Goal: Information Seeking & Learning: Learn about a topic

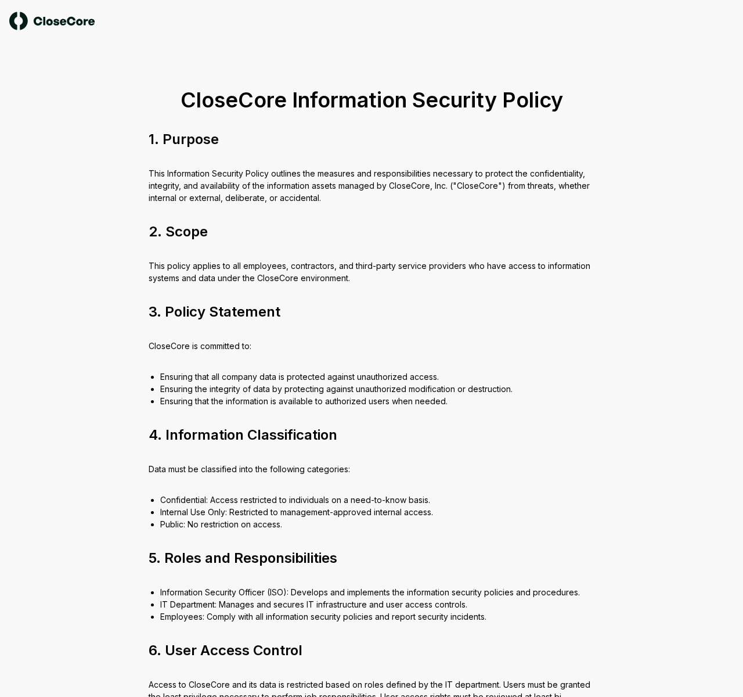
scroll to position [925, 0]
